Goal: Find specific page/section: Find specific page/section

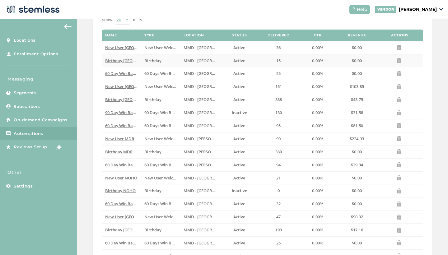
scroll to position [73, 0]
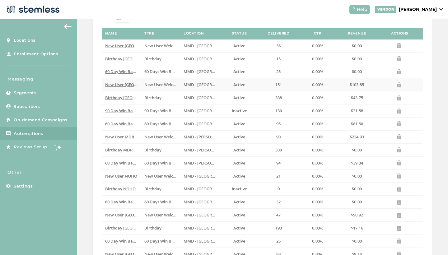
click at [118, 85] on span "New User [GEOGRAPHIC_DATA]" at bounding box center [135, 85] width 60 height 6
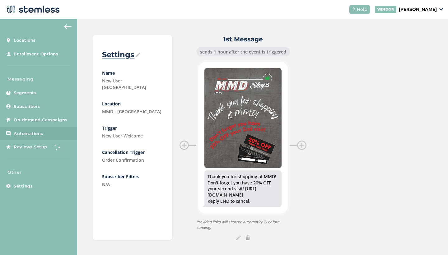
scroll to position [41, 0]
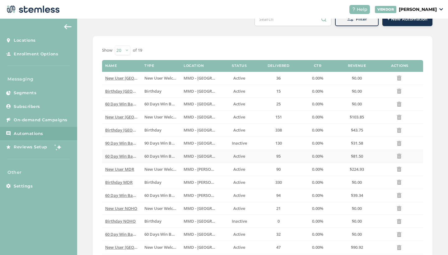
click at [127, 157] on td "60 Day Win Back Hollywood" at bounding box center [121, 156] width 39 height 13
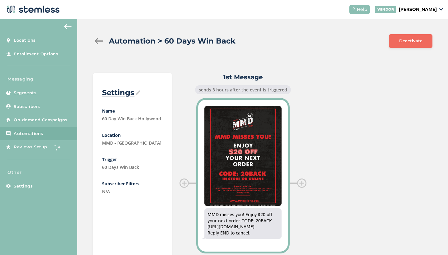
scroll to position [34, 0]
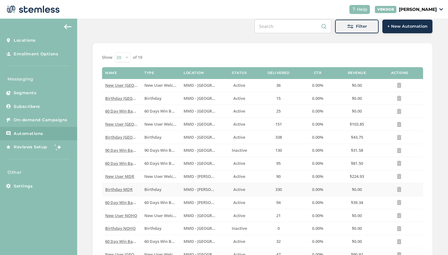
click at [121, 187] on span "Birthday MDR" at bounding box center [118, 190] width 27 height 6
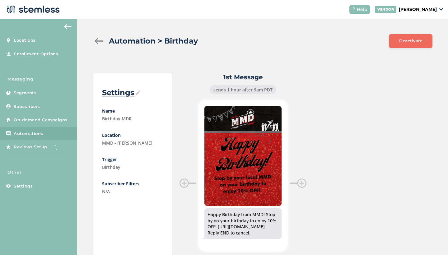
click at [95, 38] on div at bounding box center [99, 41] width 12 height 6
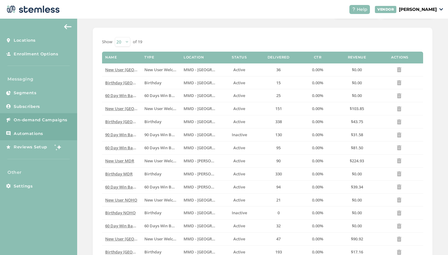
click at [47, 119] on span "On-demand Campaigns" at bounding box center [41, 120] width 54 height 6
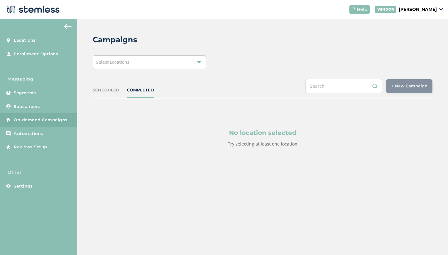
click at [139, 90] on div "COMPLETED" at bounding box center [140, 90] width 27 height 6
click at [203, 59] on div "Select Locations" at bounding box center [149, 62] width 113 height 14
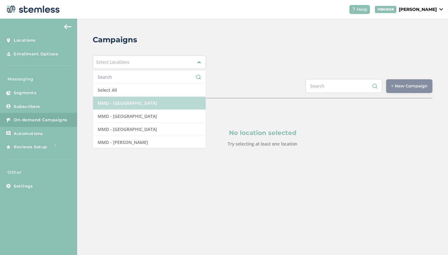
click at [135, 104] on li "MMD - [GEOGRAPHIC_DATA]" at bounding box center [149, 103] width 113 height 13
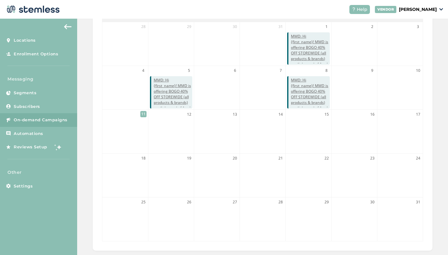
scroll to position [156, 0]
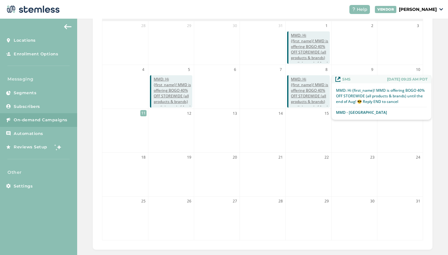
click at [305, 99] on span "MMD: Hi {first_name}! MMD is offering BOGO 40% OFF STOREWIDE (all products & br…" at bounding box center [310, 98] width 39 height 45
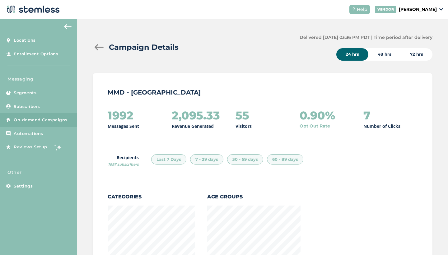
click at [102, 44] on div at bounding box center [99, 47] width 12 height 6
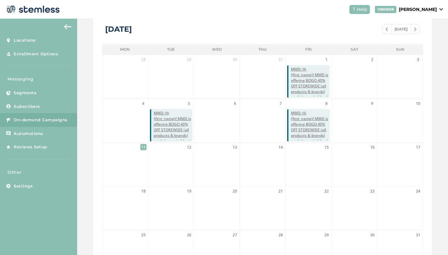
scroll to position [124, 0]
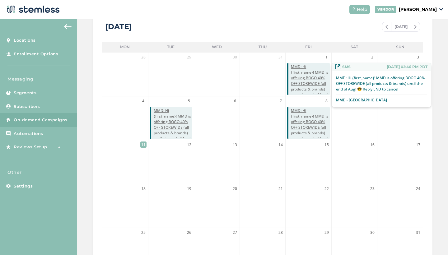
click at [309, 80] on span "MMD: Hi {first_name}! MMD is offering BOGO 40% OFF STOREWIDE (all products & br…" at bounding box center [310, 86] width 39 height 45
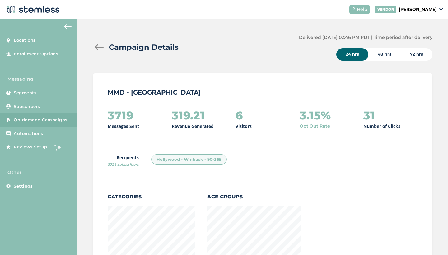
click at [96, 47] on div at bounding box center [99, 47] width 12 height 6
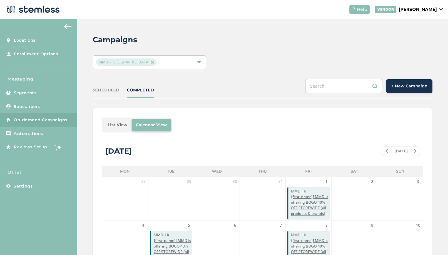
click at [151, 62] on img at bounding box center [152, 62] width 3 height 3
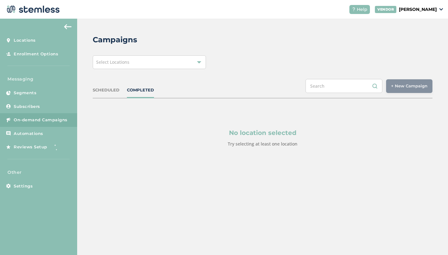
click at [199, 63] on div at bounding box center [199, 62] width 4 height 4
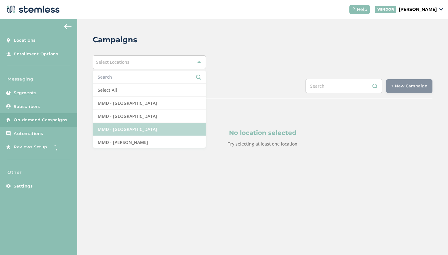
click at [156, 128] on li "MMD - [GEOGRAPHIC_DATA]" at bounding box center [149, 129] width 113 height 13
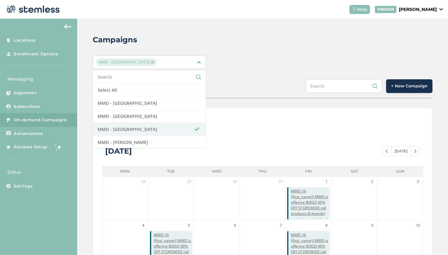
click at [266, 66] on div "MMD - Long Beach Select All MMD - Hollywood MMD - Jersey City MMD - [GEOGRAPHIC…" at bounding box center [263, 62] width 340 height 14
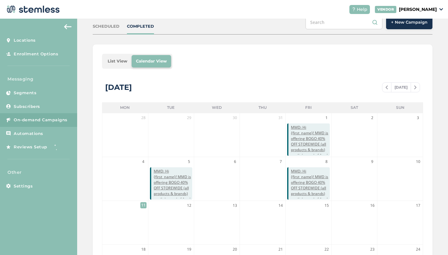
scroll to position [66, 0]
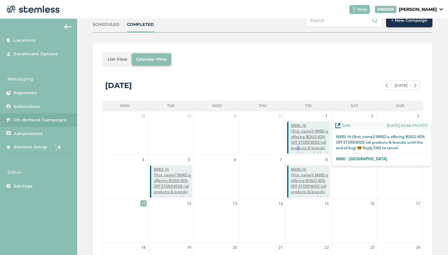
click at [298, 145] on span "MMD: Hi {first_name}! MMD is offering BOGO 40% OFF STOREWIDE (all products & br…" at bounding box center [310, 145] width 39 height 45
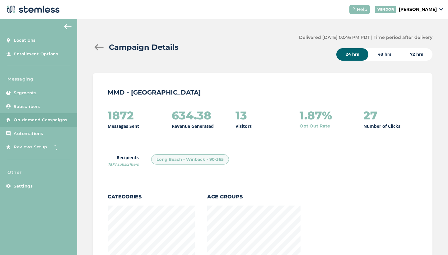
scroll to position [310226, 310569]
click at [100, 45] on div at bounding box center [99, 47] width 12 height 6
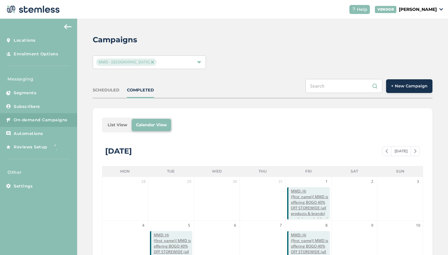
click at [200, 64] on div at bounding box center [199, 62] width 4 height 4
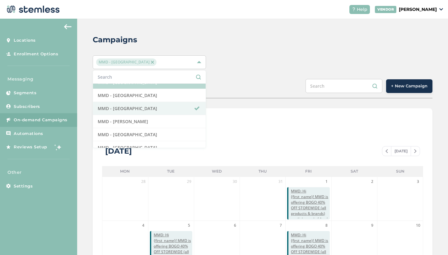
scroll to position [25, 0]
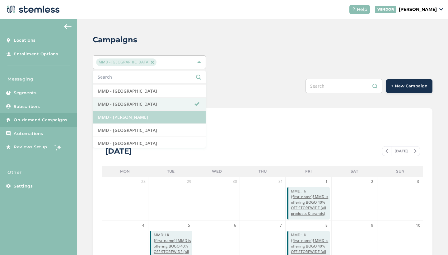
click at [146, 114] on li "MMD - [PERSON_NAME]" at bounding box center [149, 117] width 113 height 13
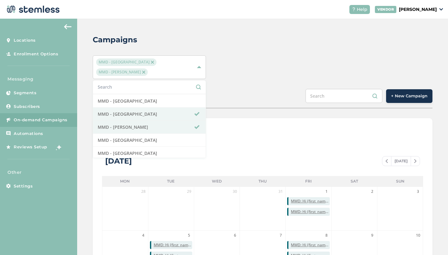
click at [132, 61] on span "MMD - [GEOGRAPHIC_DATA]" at bounding box center [126, 61] width 60 height 7
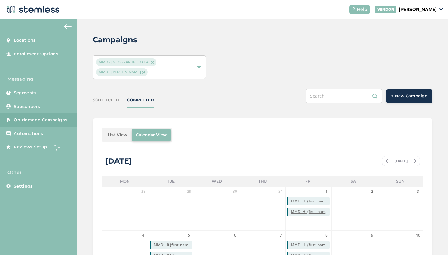
click at [132, 61] on span "MMD - [GEOGRAPHIC_DATA]" at bounding box center [126, 61] width 60 height 7
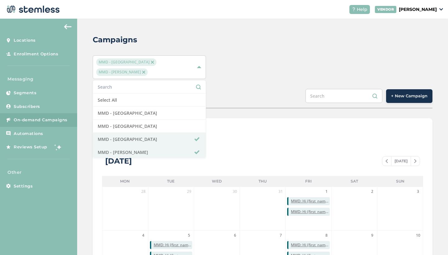
click at [136, 61] on span "MMD - [GEOGRAPHIC_DATA]" at bounding box center [126, 61] width 60 height 7
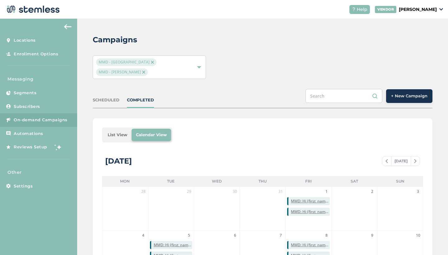
click at [151, 62] on img at bounding box center [152, 62] width 3 height 3
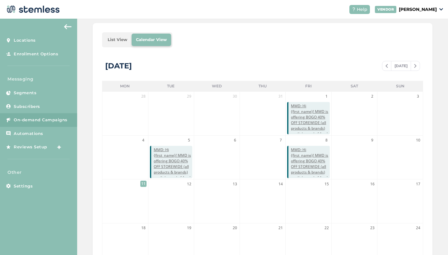
scroll to position [87, 0]
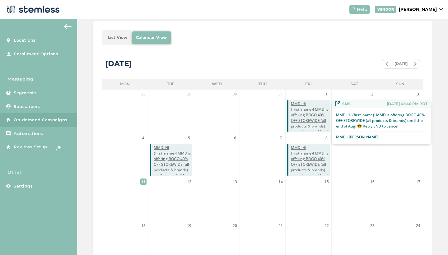
click at [304, 115] on span "MMD: Hi {first_name}! MMD is offering BOGO 40% OFF STOREWIDE (all products & br…" at bounding box center [310, 123] width 39 height 45
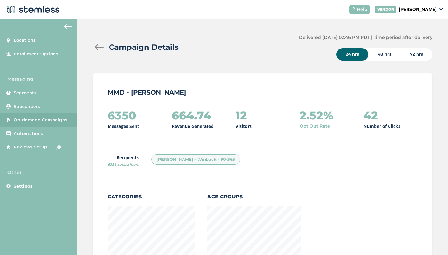
click at [99, 47] on div at bounding box center [99, 47] width 12 height 6
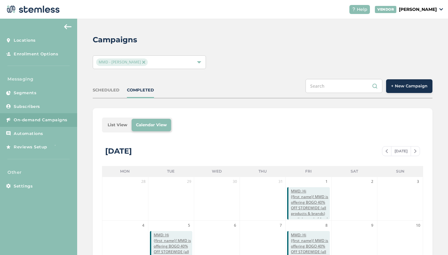
click at [142, 64] on span "MMD - [PERSON_NAME]" at bounding box center [122, 61] width 52 height 7
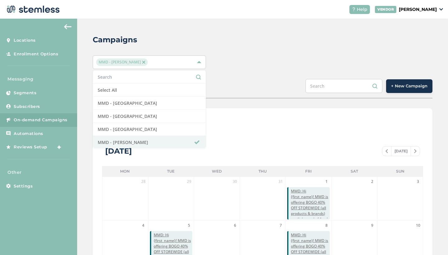
click at [142, 61] on span "MMD - [PERSON_NAME]" at bounding box center [122, 61] width 52 height 7
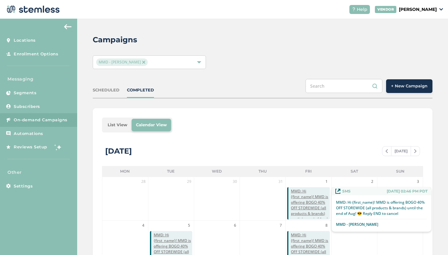
scroll to position [21, 0]
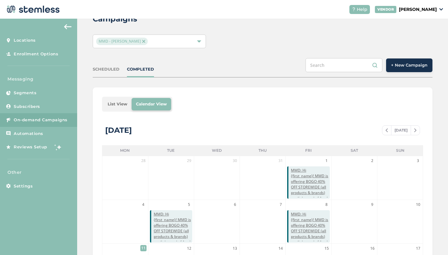
click at [201, 41] on div at bounding box center [199, 41] width 4 height 4
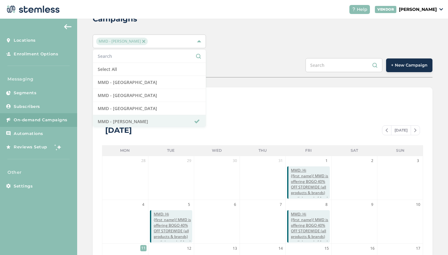
click at [142, 41] on img at bounding box center [143, 41] width 3 height 3
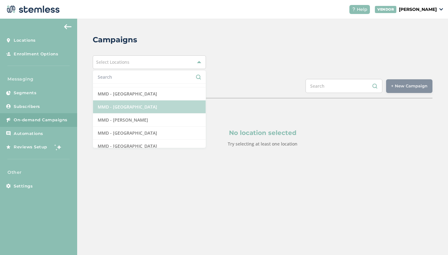
scroll to position [24, 0]
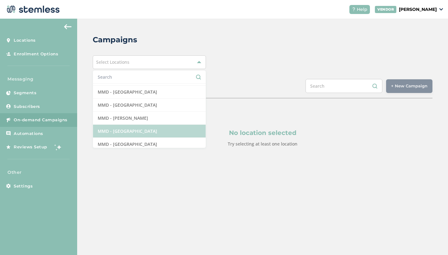
click at [172, 133] on li "MMD - [GEOGRAPHIC_DATA]" at bounding box center [149, 131] width 113 height 13
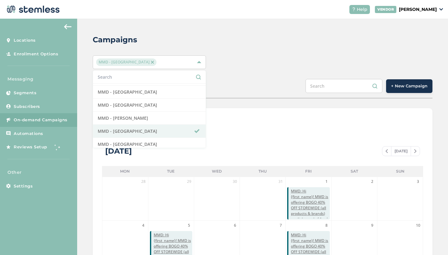
click at [228, 72] on div "Campaigns MMD - [GEOGRAPHIC_DATA] Select All MMD - Hollywood MMD - [GEOGRAPHIC_…" at bounding box center [262, 220] width 371 height 402
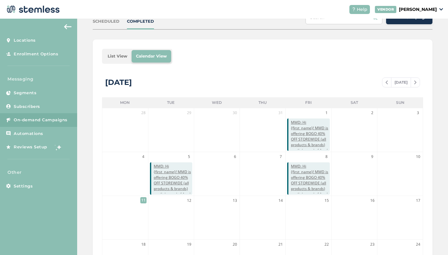
scroll to position [78, 0]
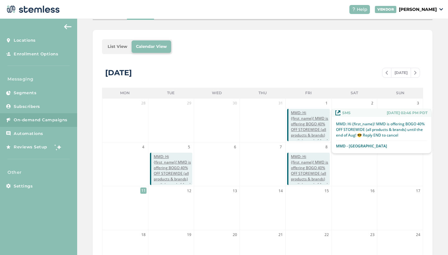
click at [305, 120] on span "MMD: Hi {first_name}! MMD is offering BOGO 40% OFF STOREWIDE (all products & br…" at bounding box center [310, 132] width 39 height 45
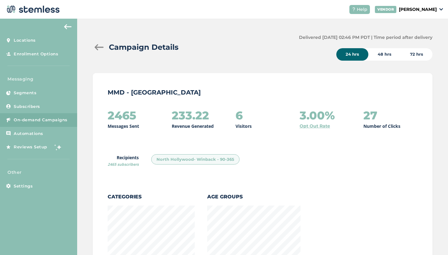
click at [97, 49] on div at bounding box center [99, 47] width 12 height 6
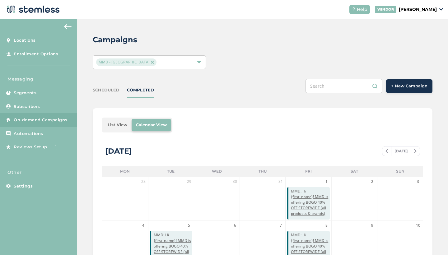
click at [151, 64] on img at bounding box center [152, 62] width 3 height 3
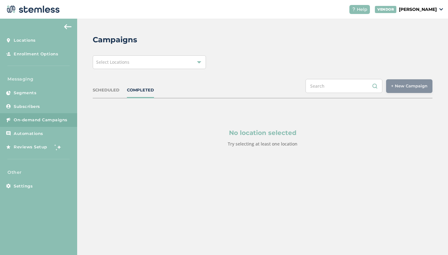
click at [199, 63] on div at bounding box center [199, 62] width 4 height 4
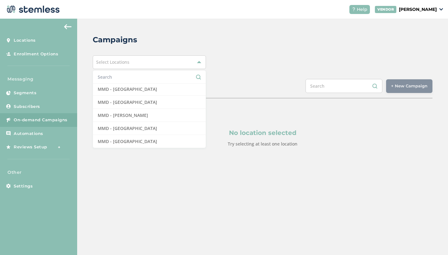
scroll to position [27, 0]
click at [155, 143] on li "MMD - [GEOGRAPHIC_DATA]" at bounding box center [149, 141] width 113 height 13
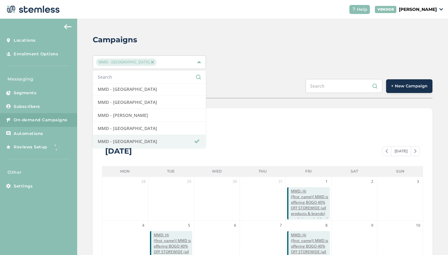
click at [227, 57] on div "MMD - [GEOGRAPHIC_DATA] Select All MMD - Hollywood MMD - Jersey City MMD - [GEO…" at bounding box center [263, 62] width 340 height 14
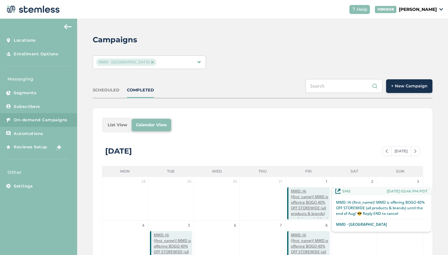
scroll to position [29, 0]
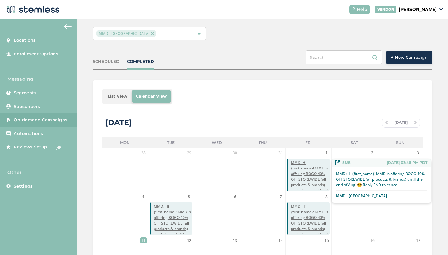
click at [303, 177] on span "MMD: Hi {first_name}! MMD is offering BOGO 40% OFF STOREWIDE (all products & br…" at bounding box center [310, 182] width 39 height 45
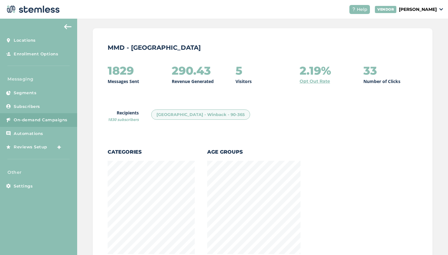
scroll to position [47, 0]
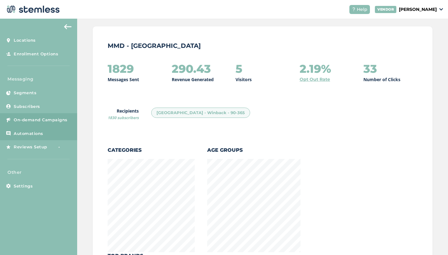
click at [34, 133] on span "Automations" at bounding box center [29, 134] width 30 height 6
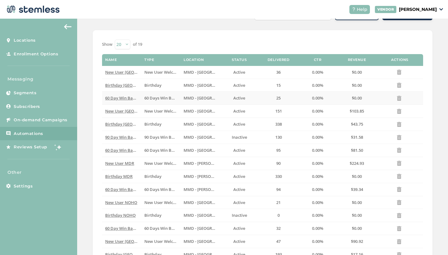
click at [155, 93] on td "60 Days Win Back" at bounding box center [160, 98] width 39 height 13
click at [155, 94] on td "60 Days Win Back" at bounding box center [160, 98] width 39 height 13
click at [156, 97] on span "60 Days Win Back" at bounding box center [161, 98] width 34 height 6
click at [113, 97] on span "60 Day Win Back [GEOGRAPHIC_DATA]" at bounding box center [141, 98] width 73 height 6
